Goal: Navigation & Orientation: Find specific page/section

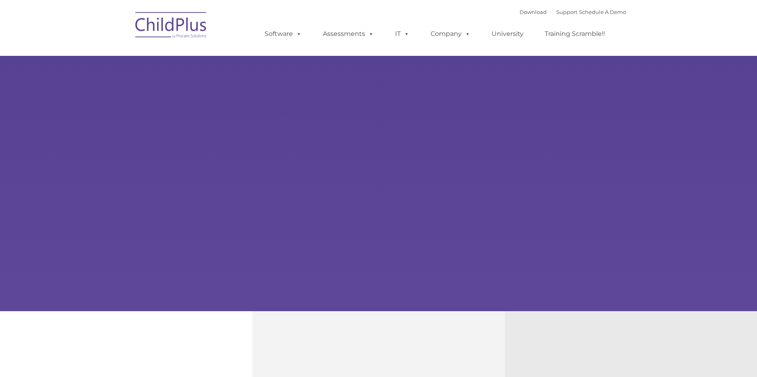
select select "MEDIUM"
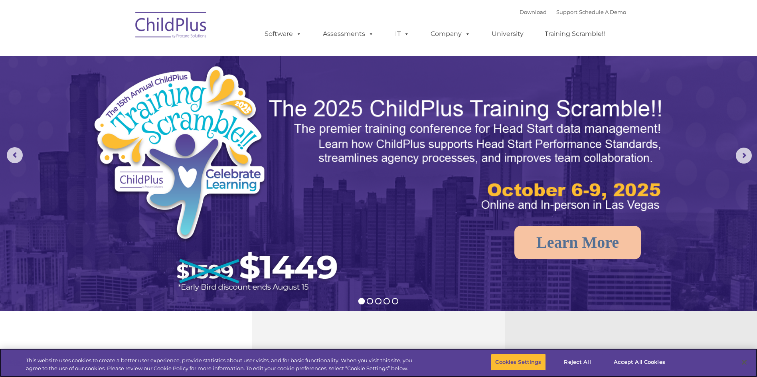
scroll to position [770, 0]
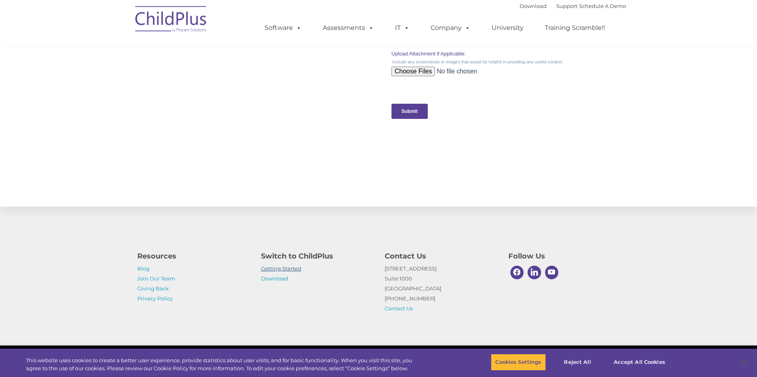
click at [286, 271] on link "Getting Started" at bounding box center [281, 268] width 40 height 6
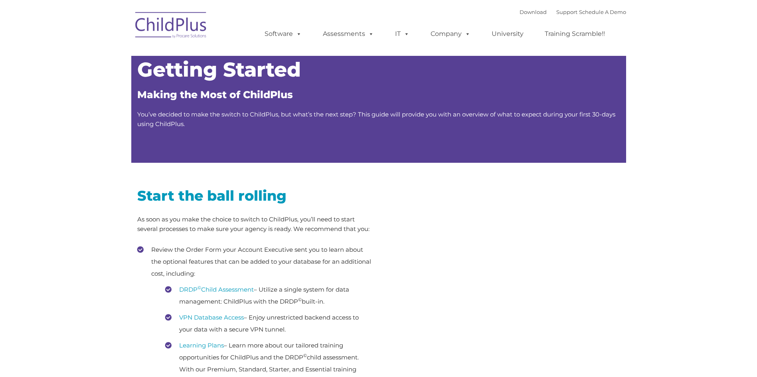
type input ""
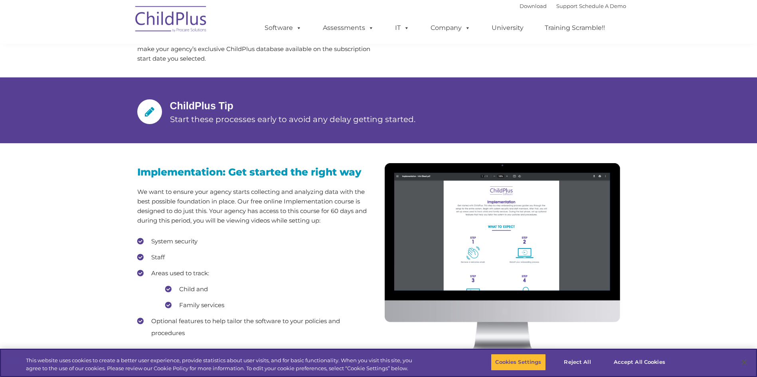
scroll to position [560, 0]
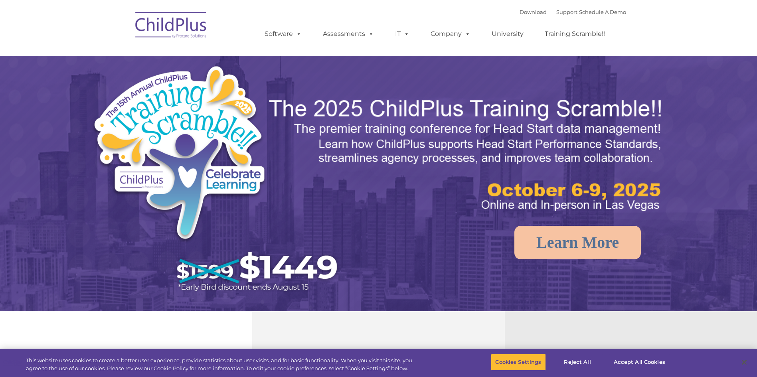
select select "MEDIUM"
